Goal: Task Accomplishment & Management: Manage account settings

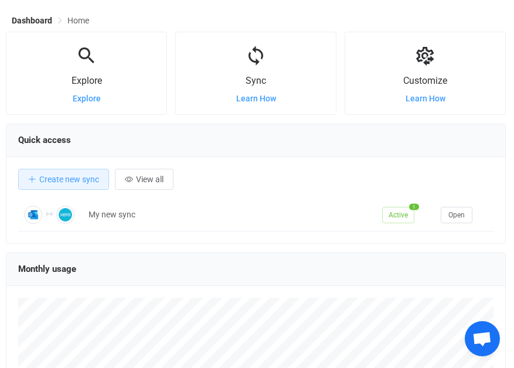
scroll to position [28, 0]
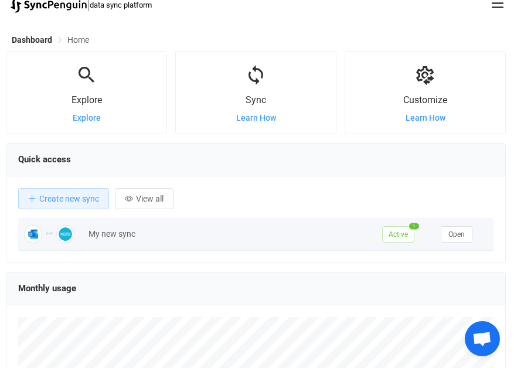
click at [399, 240] on span "Active" at bounding box center [398, 234] width 32 height 16
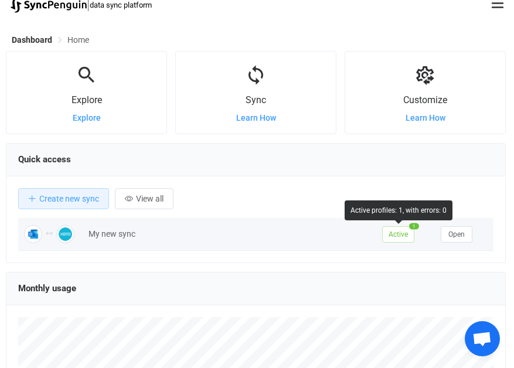
click at [400, 236] on span "Active" at bounding box center [398, 234] width 32 height 16
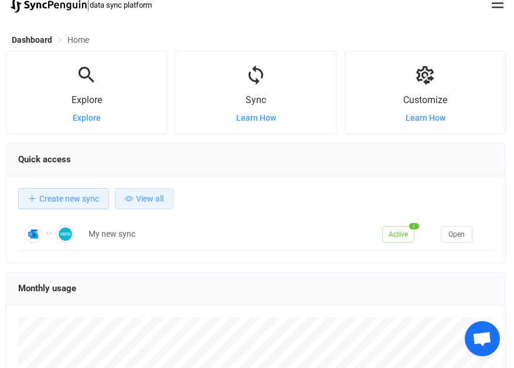
click at [164, 198] on button "View all" at bounding box center [144, 198] width 59 height 21
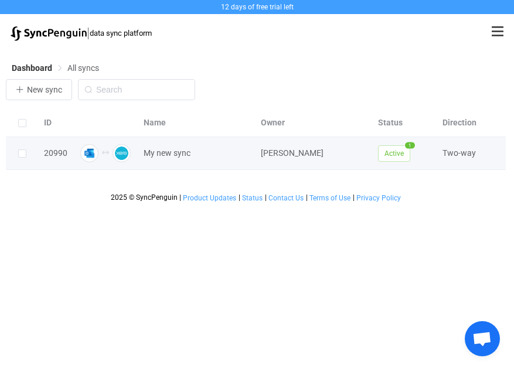
click at [388, 153] on span "Active" at bounding box center [394, 153] width 32 height 16
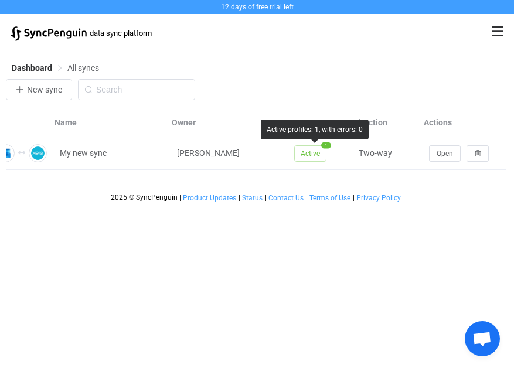
scroll to position [0, 89]
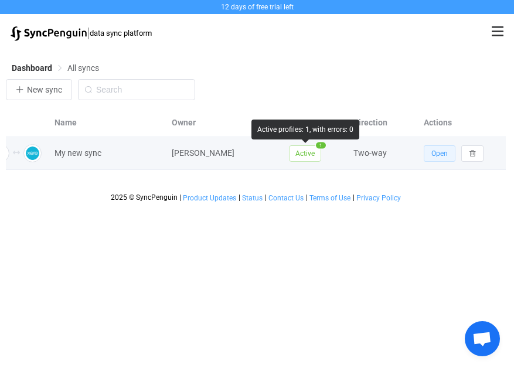
click at [448, 156] on button "Open" at bounding box center [440, 153] width 32 height 16
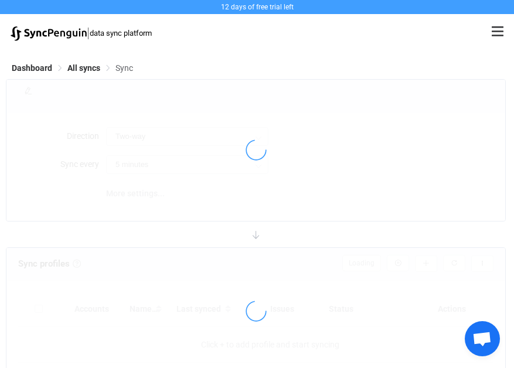
type input "24 hours"
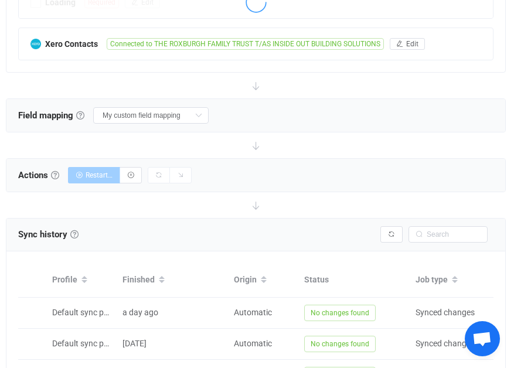
scroll to position [458, 0]
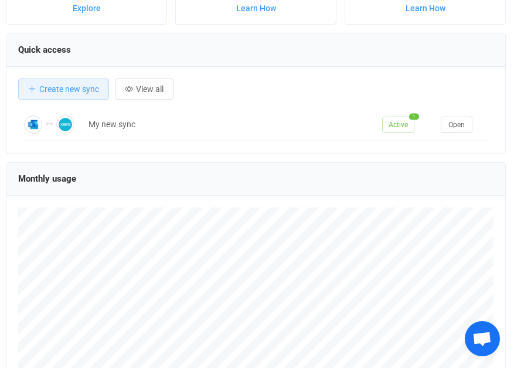
scroll to position [117, 0]
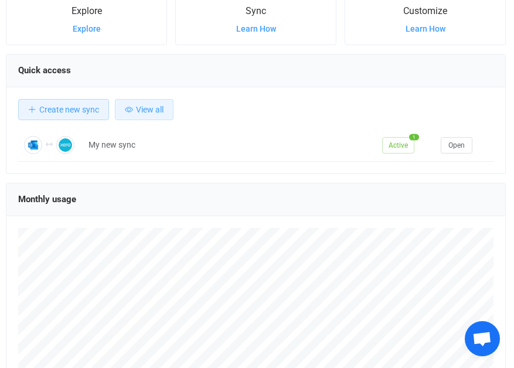
click at [154, 118] on button "View all" at bounding box center [144, 109] width 59 height 21
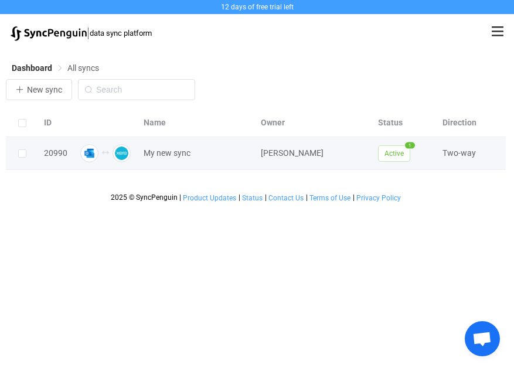
click at [395, 156] on span "Active" at bounding box center [394, 153] width 32 height 16
click at [57, 151] on div "20990" at bounding box center [55, 153] width 35 height 13
click at [456, 154] on div "Two-way" at bounding box center [472, 153] width 70 height 13
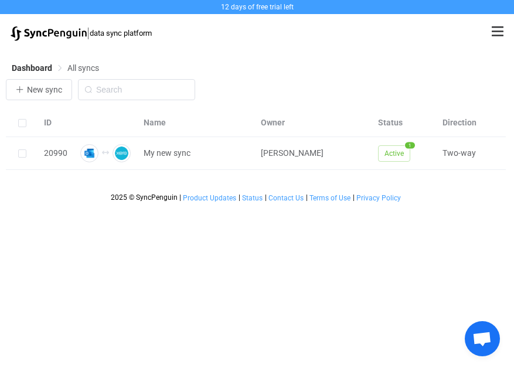
scroll to position [0, 89]
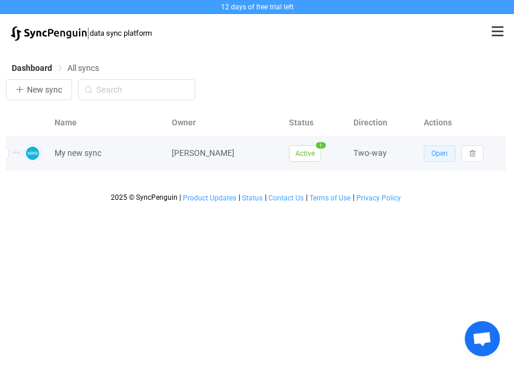
click at [444, 154] on span "Open" at bounding box center [440, 154] width 16 height 8
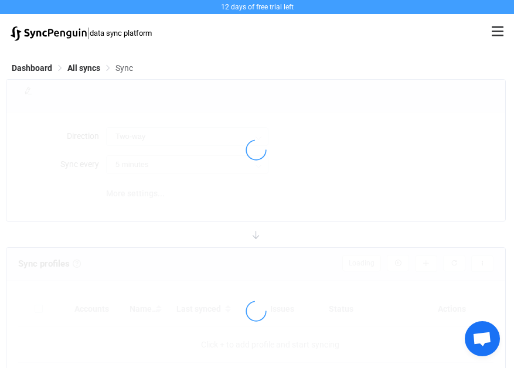
type input "24 hours"
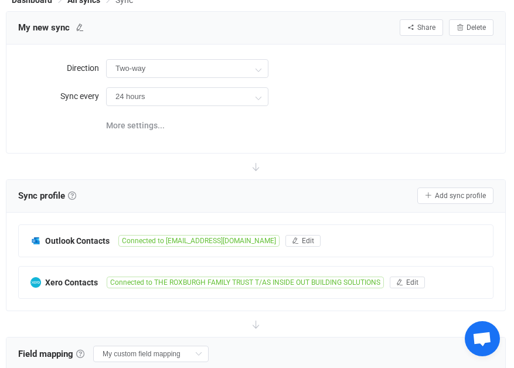
scroll to position [47, 0]
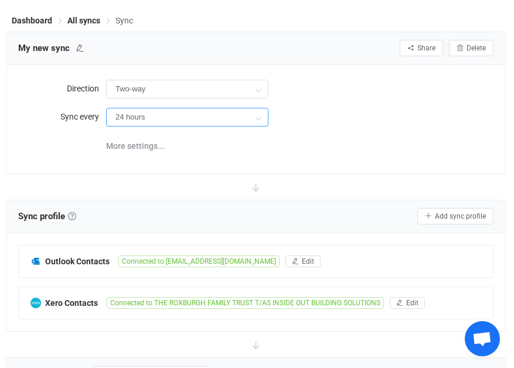
click at [194, 118] on input "24 hours" at bounding box center [187, 117] width 162 height 19
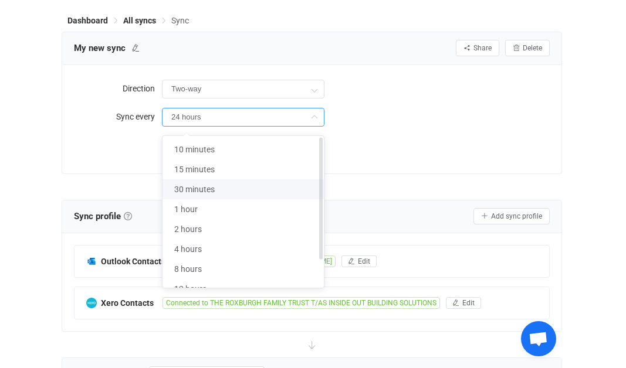
scroll to position [35, 0]
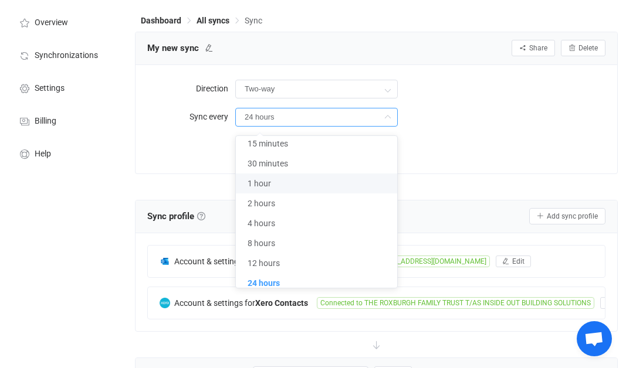
click at [486, 142] on div "More settings..." at bounding box center [420, 145] width 370 height 24
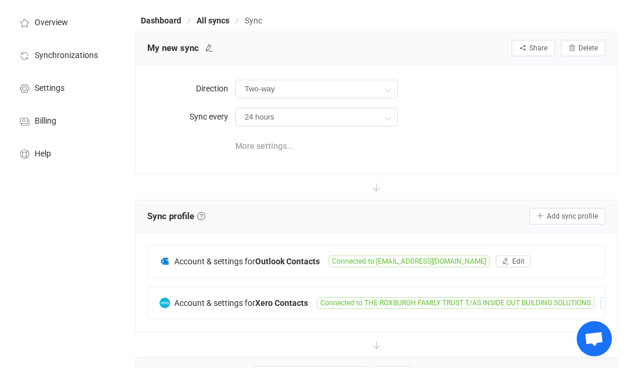
click at [257, 145] on span "More settings..." at bounding box center [264, 145] width 59 height 23
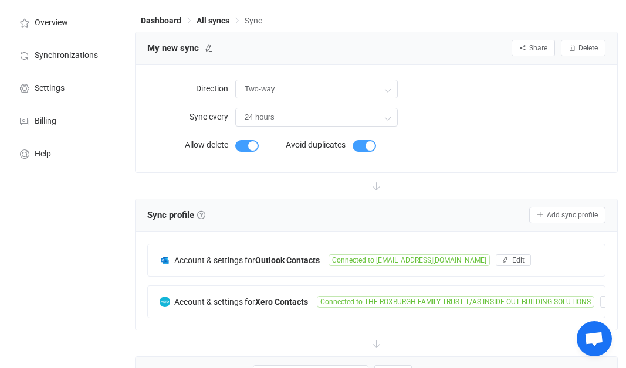
click at [440, 152] on form "Allow delete Avoid duplicates" at bounding box center [352, 147] width 410 height 28
click at [505, 132] on div "Direction Two-way Two-way Outlook Xero Xero Outlook Sync every 24 hours Allow d…" at bounding box center [376, 119] width 458 height 84
click at [287, 120] on input "24 hours" at bounding box center [316, 117] width 162 height 19
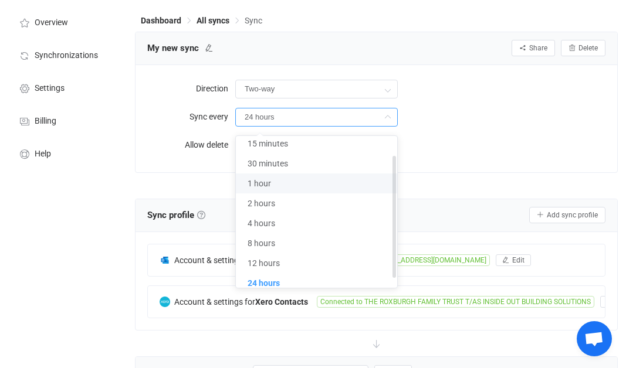
scroll to position [0, 0]
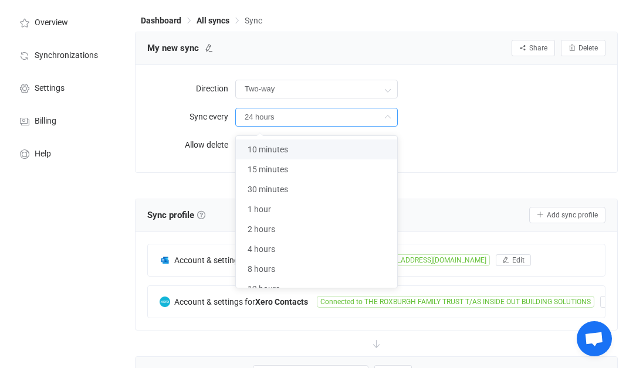
drag, startPoint x: 58, startPoint y: 243, endPoint x: 64, endPoint y: 239, distance: 6.8
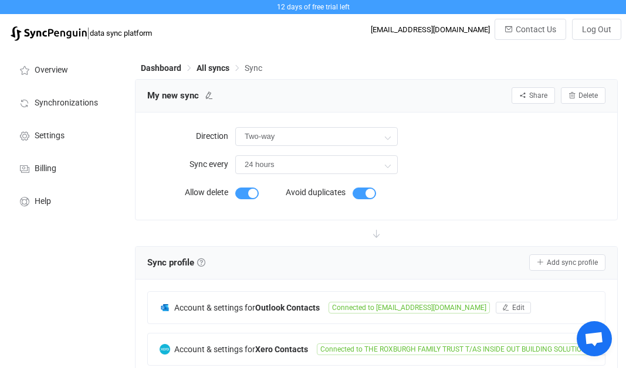
click at [47, 33] on img at bounding box center [49, 33] width 76 height 15
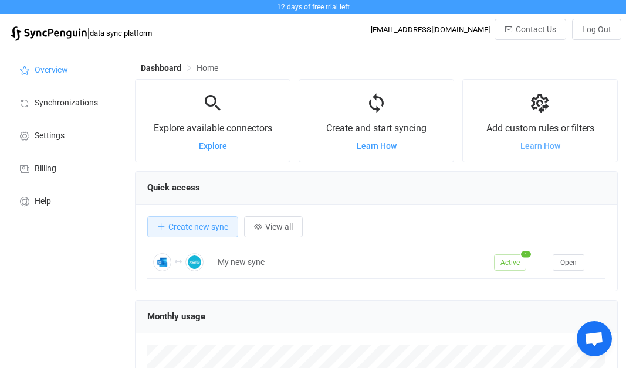
click at [545, 142] on span "Learn How" at bounding box center [540, 145] width 40 height 9
